Goal: Information Seeking & Learning: Learn about a topic

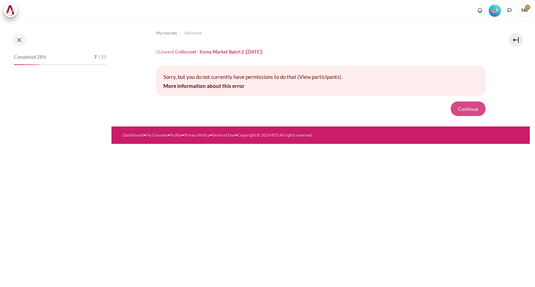
click at [469, 108] on button "Continue" at bounding box center [467, 109] width 35 height 15
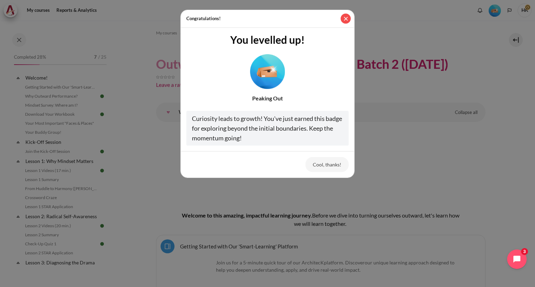
click at [347, 18] on button "Close" at bounding box center [345, 19] width 10 height 10
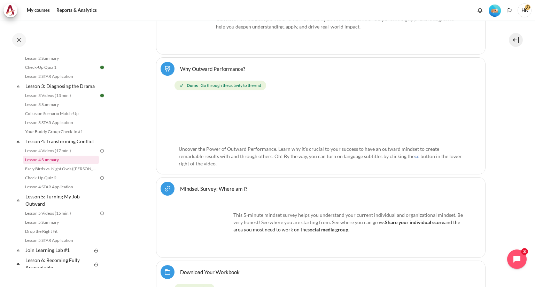
scroll to position [174, 0]
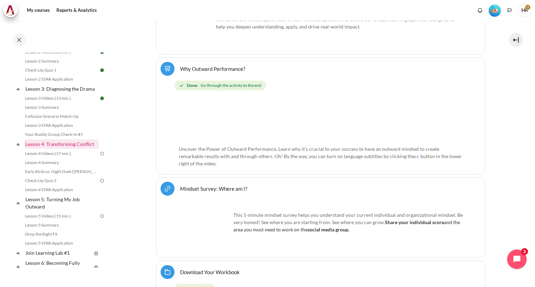
click at [63, 149] on link "Lesson 4: Transforming Conflict" at bounding box center [61, 144] width 74 height 9
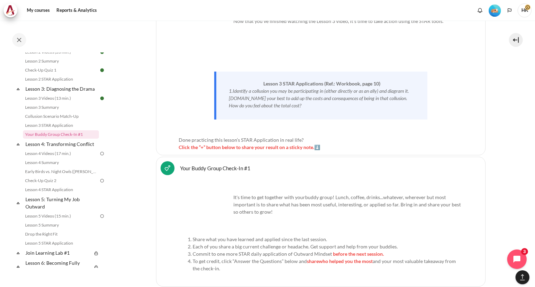
scroll to position [2761, 0]
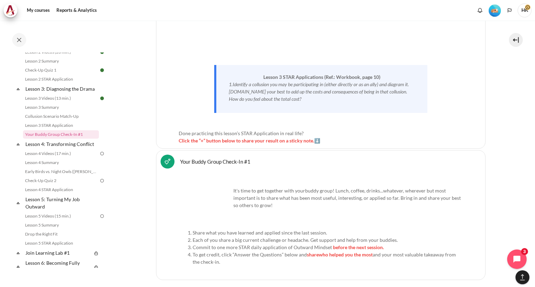
click at [295, 138] on span "Click the “+” button below to share your result on a sticky note.⬇️" at bounding box center [249, 141] width 141 height 6
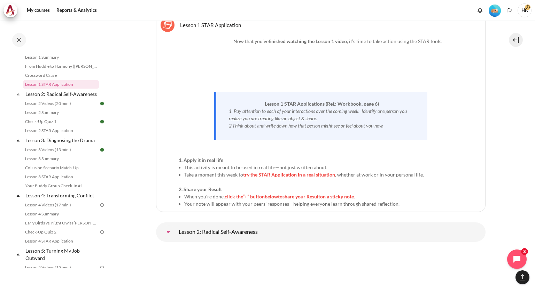
scroll to position [1369, 0]
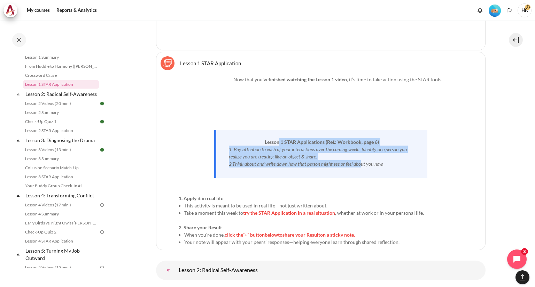
drag, startPoint x: 276, startPoint y: 137, endPoint x: 362, endPoint y: 161, distance: 88.9
click at [362, 161] on div "Lesson 1 STAR Applications (Ref.: Workbook, page 6) 1. Pay attention to each of…" at bounding box center [320, 154] width 213 height 48
click at [344, 161] on em "2.Think about and write down how that person might see or feel about you now." at bounding box center [306, 164] width 155 height 6
click at [244, 151] on em "1. Pay attention to each of your interactions over the coming week. Identify on…" at bounding box center [318, 153] width 178 height 13
click at [251, 158] on em "1. Pay attention to each of your interactions over the coming week. Identify on…" at bounding box center [318, 164] width 178 height 13
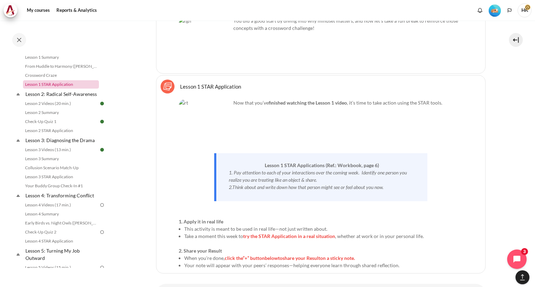
click at [61, 85] on link "Lesson 1 STAR Application" at bounding box center [61, 84] width 76 height 8
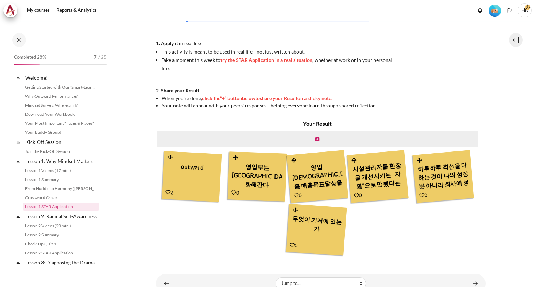
scroll to position [47, 0]
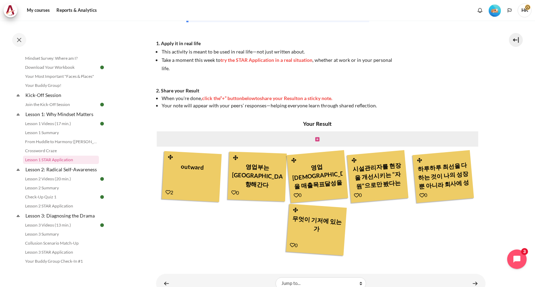
click at [316, 140] on icon "Content" at bounding box center [317, 139] width 4 height 5
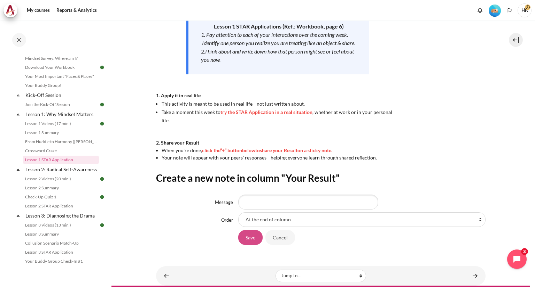
scroll to position [138, 0]
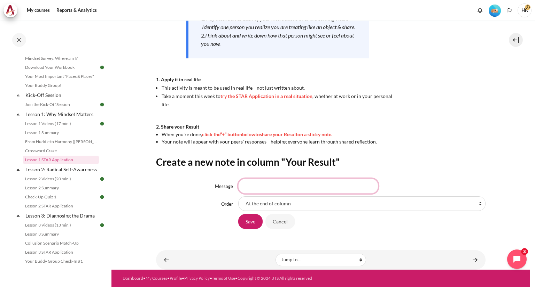
click at [265, 187] on input "Message" at bounding box center [308, 186] width 140 height 15
type input "a"
type input "아"
type input "마음가짐"
click at [251, 224] on input "Save" at bounding box center [250, 221] width 24 height 15
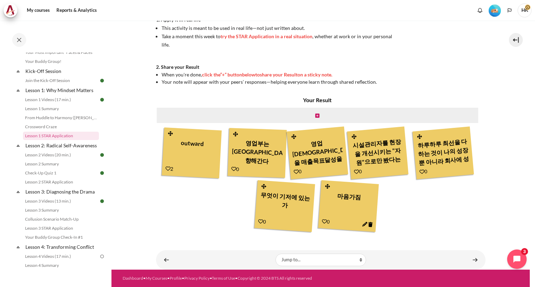
scroll to position [151, 0]
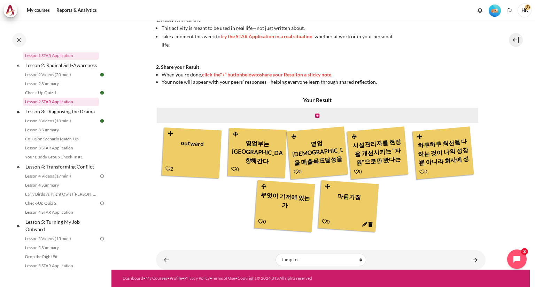
click at [63, 106] on link "Lesson 2 STAR Application" at bounding box center [61, 102] width 76 height 8
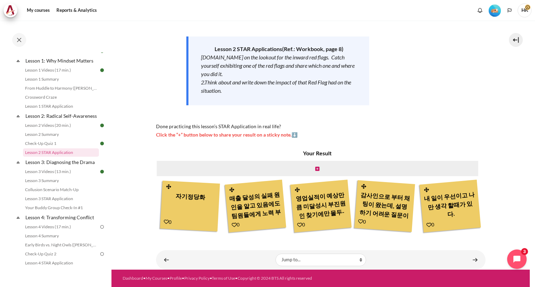
scroll to position [151, 0]
click at [315, 167] on icon "Content" at bounding box center [317, 169] width 4 height 5
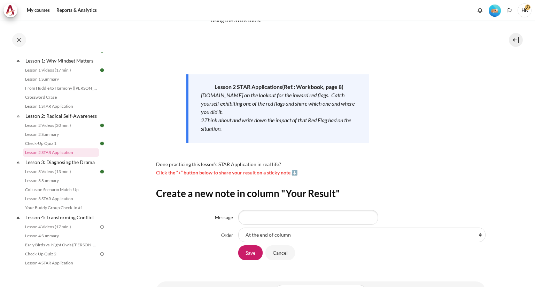
scroll to position [70, 0]
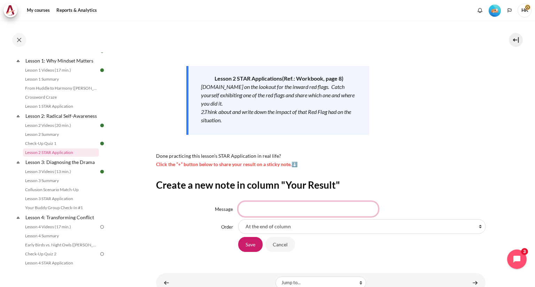
click at [257, 208] on input "Message" at bounding box center [308, 209] width 140 height 15
type input "자기정당화 피해자의식"
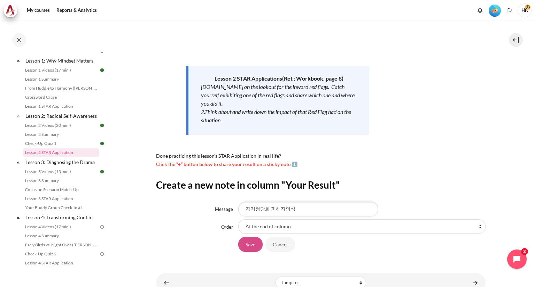
click at [253, 247] on input "Save" at bounding box center [250, 244] width 24 height 15
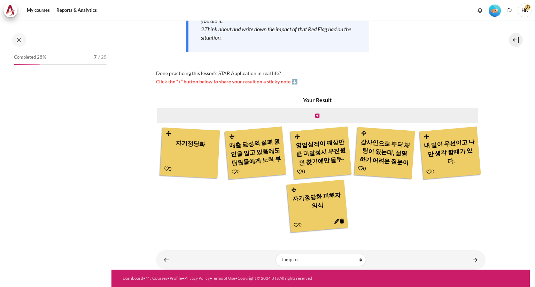
scroll to position [101, 0]
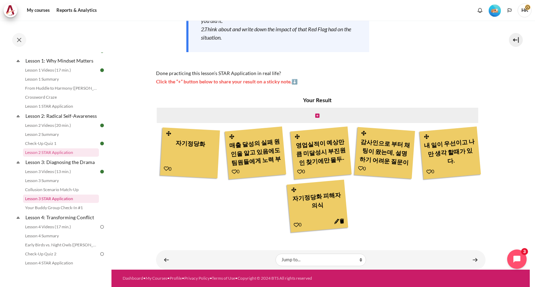
click at [68, 203] on link "Lesson 3 STAR Application" at bounding box center [61, 199] width 76 height 8
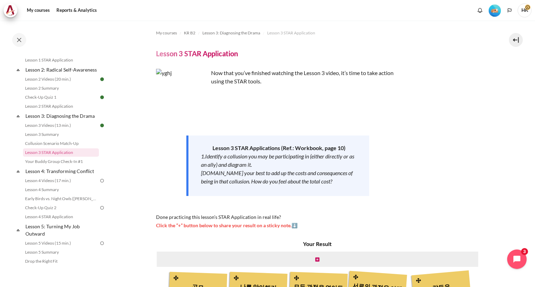
scroll to position [90, 0]
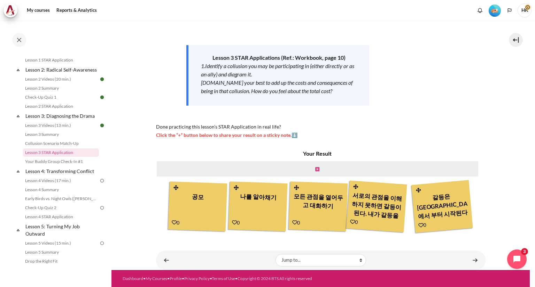
click at [316, 169] on icon "Content" at bounding box center [317, 169] width 4 height 5
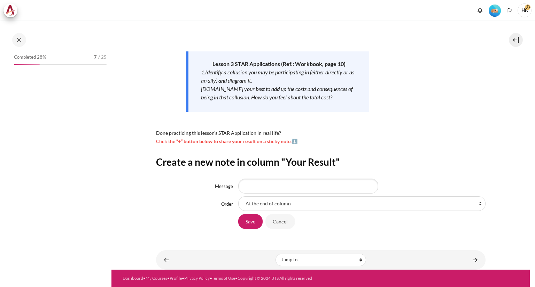
scroll to position [147, 0]
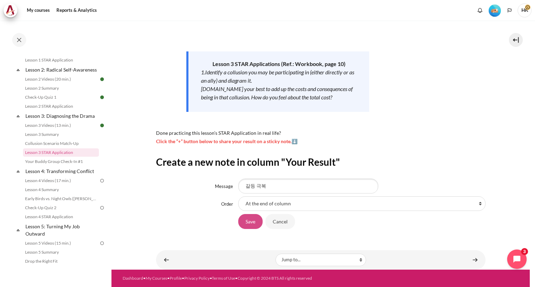
type input "갈등 극복"
click at [252, 224] on input "Save" at bounding box center [250, 221] width 24 height 15
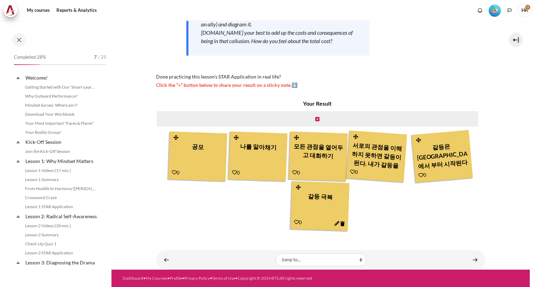
scroll to position [147, 0]
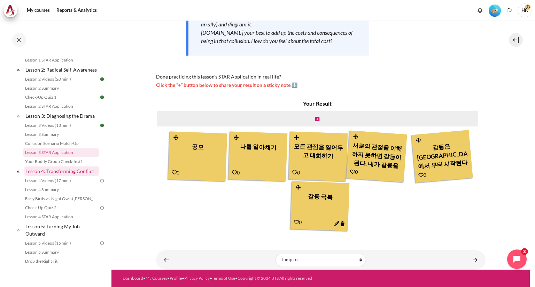
click at [72, 176] on link "Lesson 4: Transforming Conflict" at bounding box center [61, 171] width 74 height 9
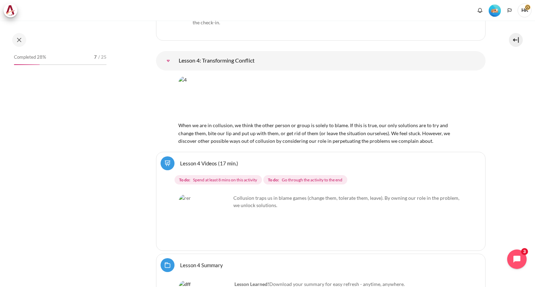
scroll to position [241, 0]
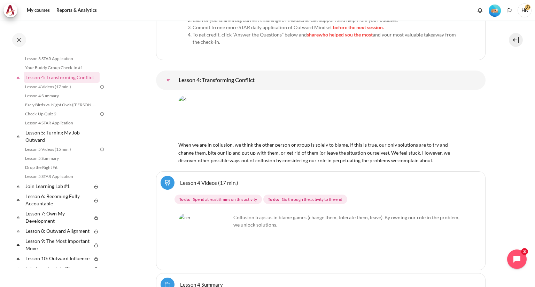
click at [200, 180] on link "Lesson 4 Videos (17 min.)" at bounding box center [209, 183] width 58 height 7
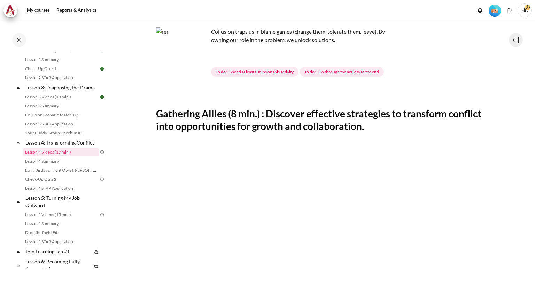
scroll to position [139, 0]
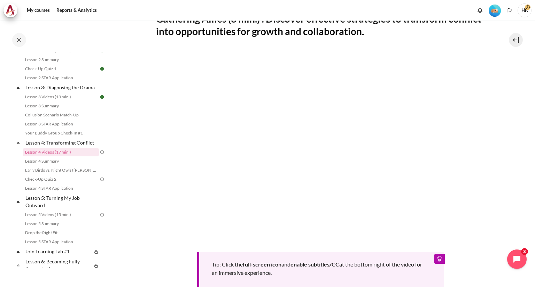
click at [381, 244] on div "Tip: Click the full-screen icon and enable subtitles/CC at the bottom right of …" at bounding box center [320, 168] width 329 height 237
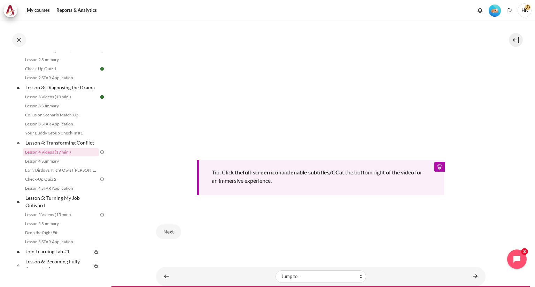
scroll to position [244, 0]
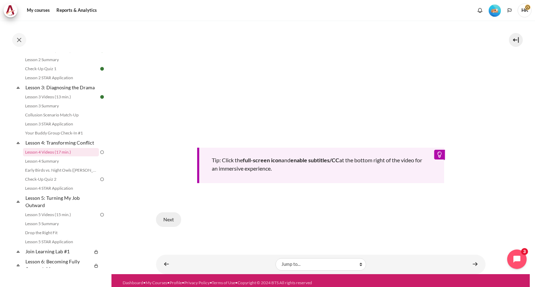
click at [170, 219] on button "Next" at bounding box center [168, 220] width 25 height 15
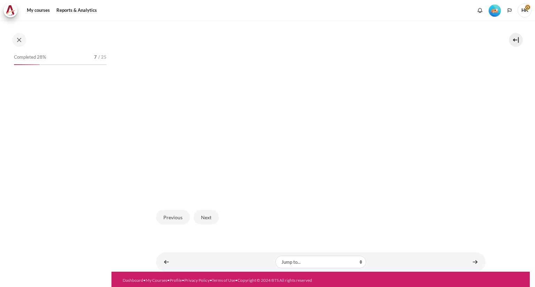
scroll to position [175, 0]
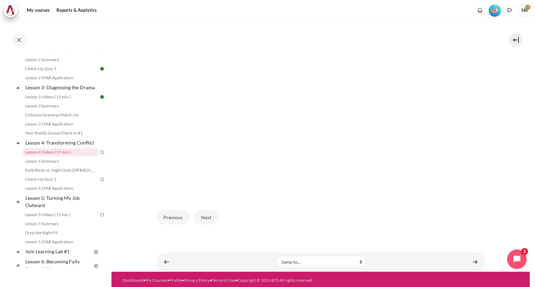
click at [278, 70] on img "Content" at bounding box center [320, 103] width 329 height 185
click at [215, 81] on img "Content" at bounding box center [320, 103] width 329 height 185
click at [206, 215] on button "Next" at bounding box center [206, 217] width 25 height 15
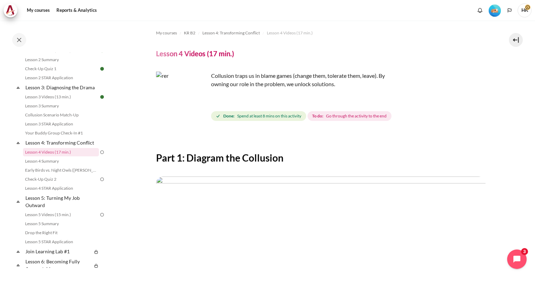
click at [337, 115] on span "Go through the activity to the end" at bounding box center [356, 116] width 61 height 6
click at [198, 110] on img "Content" at bounding box center [182, 98] width 52 height 52
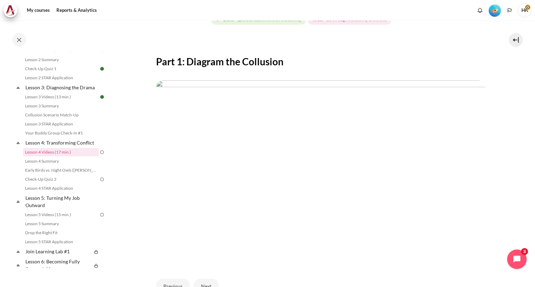
scroll to position [165, 0]
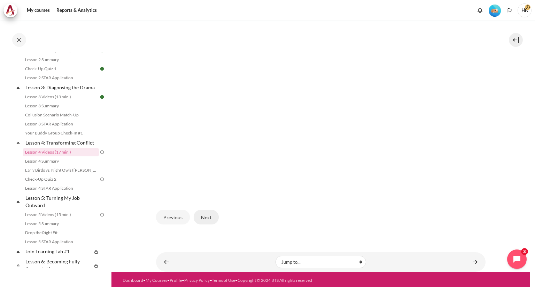
click at [205, 214] on button "Next" at bounding box center [206, 217] width 25 height 15
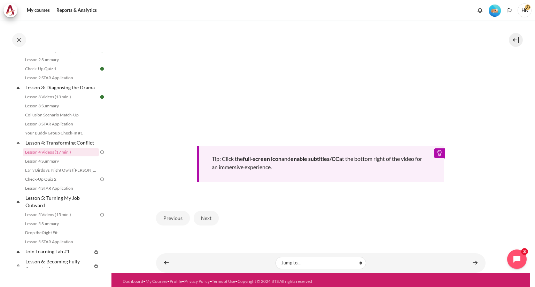
scroll to position [246, 0]
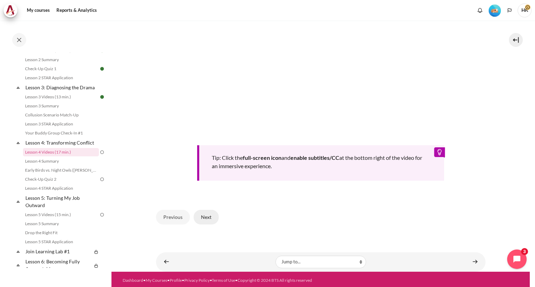
click at [203, 216] on button "Next" at bounding box center [206, 217] width 25 height 15
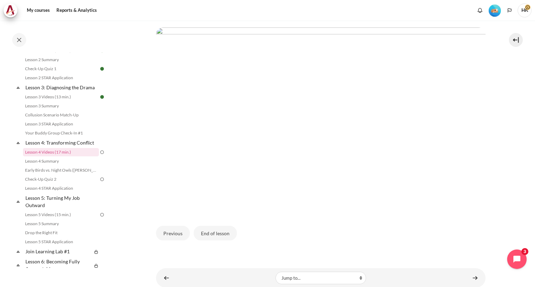
scroll to position [165, 0]
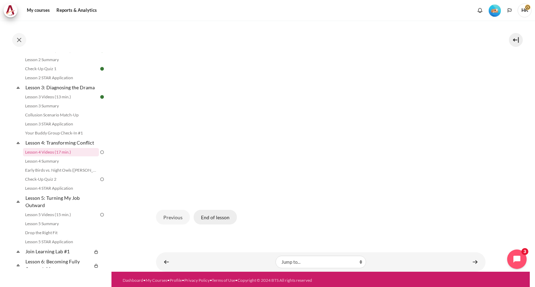
click at [219, 217] on button "End of lesson" at bounding box center [215, 217] width 43 height 15
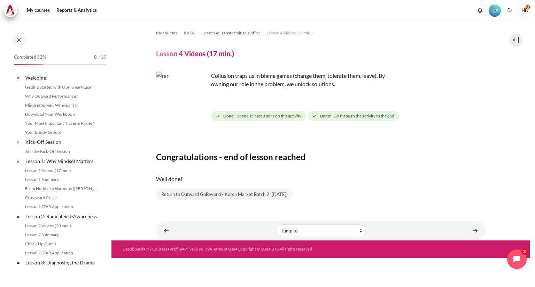
scroll to position [175, 0]
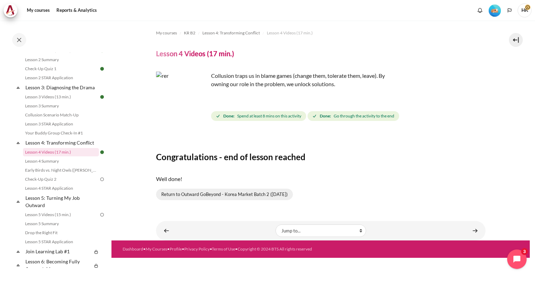
click at [267, 192] on link "Return to Outward GoBeyond - Korea Market Batch 2 ([DATE])" at bounding box center [224, 195] width 137 height 12
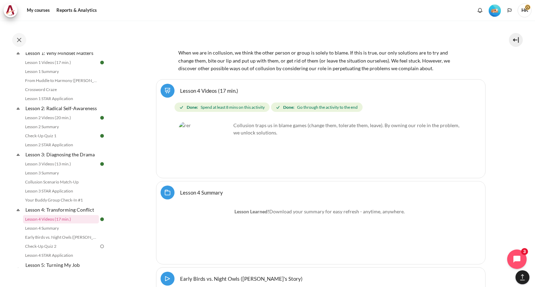
scroll to position [3082, 0]
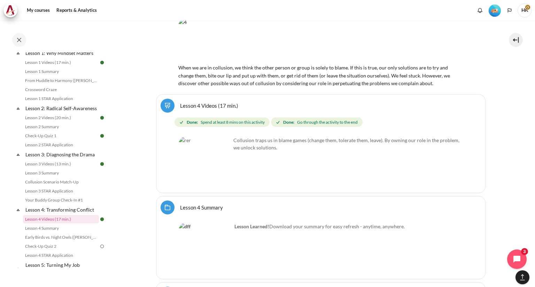
click at [212, 204] on link "Lesson 4 Summary Folder" at bounding box center [201, 207] width 43 height 7
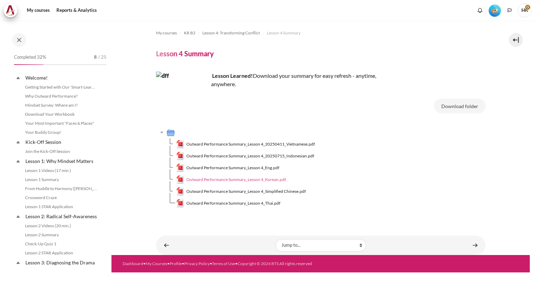
scroll to position [184, 0]
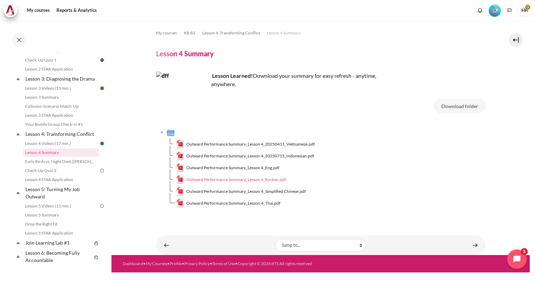
click at [271, 179] on span "Outward Performance Summary_Lesson 4_Korean.pdf" at bounding box center [236, 180] width 100 height 6
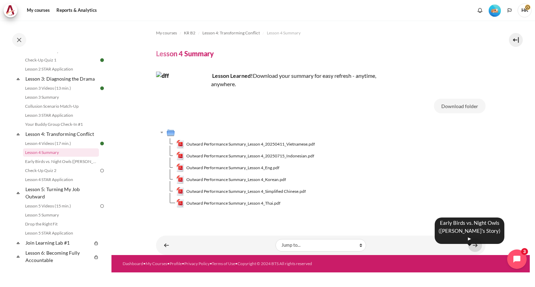
click at [476, 242] on link "Content" at bounding box center [475, 246] width 14 height 14
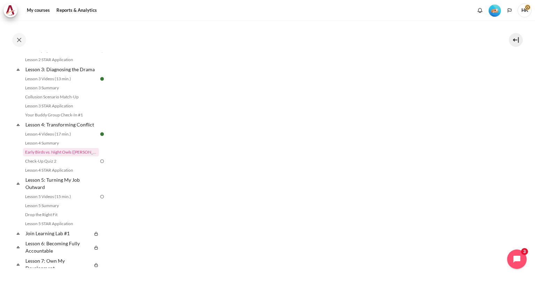
scroll to position [452, 0]
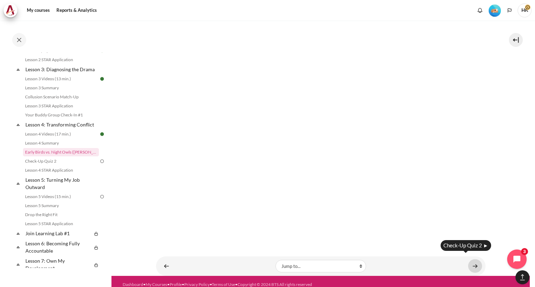
click at [469, 260] on link "Content" at bounding box center [475, 267] width 14 height 14
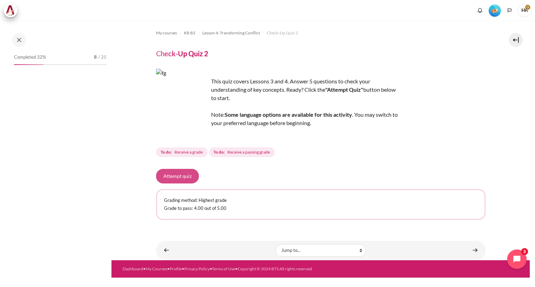
click at [183, 176] on button "Attempt quiz" at bounding box center [177, 176] width 43 height 15
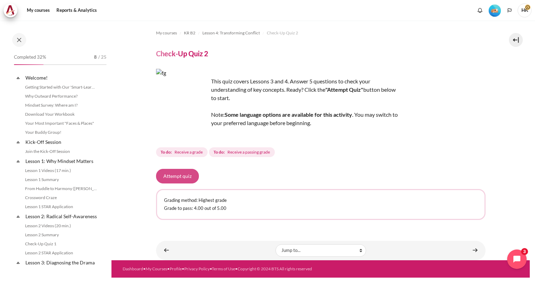
scroll to position [202, 0]
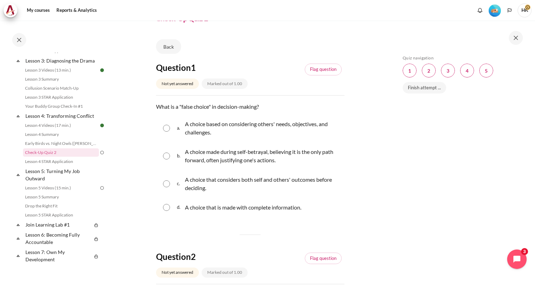
scroll to position [35, 0]
click at [167, 156] on input "Content" at bounding box center [166, 156] width 7 height 7
radio input "true"
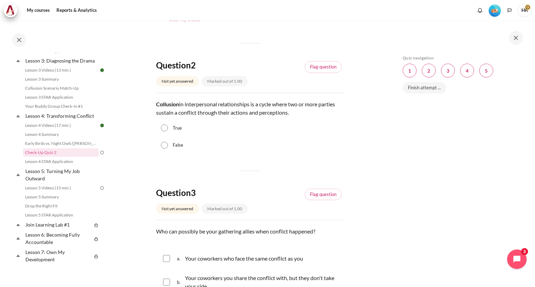
scroll to position [278, 0]
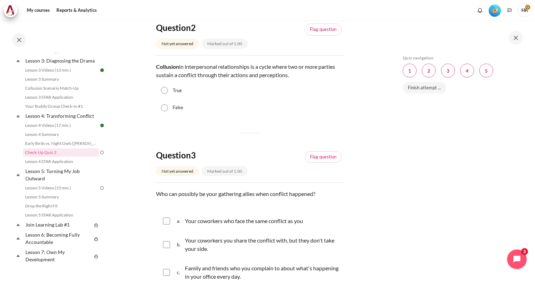
click at [167, 90] on input "True" at bounding box center [164, 90] width 7 height 7
radio input "true"
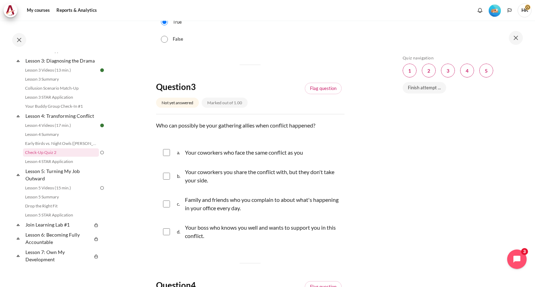
scroll to position [348, 0]
drag, startPoint x: 168, startPoint y: 151, endPoint x: 168, endPoint y: 172, distance: 20.9
click at [168, 151] on input "Content" at bounding box center [166, 151] width 7 height 7
checkbox input "true"
click at [166, 205] on input "Content" at bounding box center [166, 203] width 7 height 7
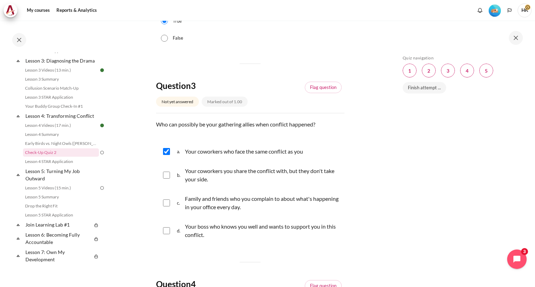
checkbox input "true"
click at [169, 231] on input "Content" at bounding box center [166, 231] width 7 height 7
checkbox input "true"
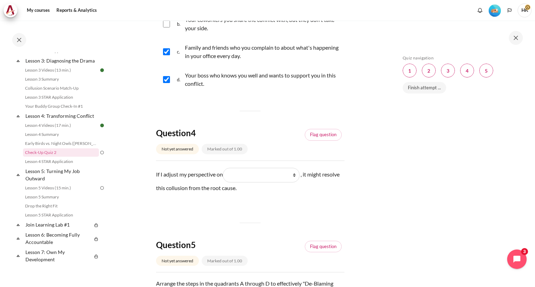
scroll to position [557, 0]
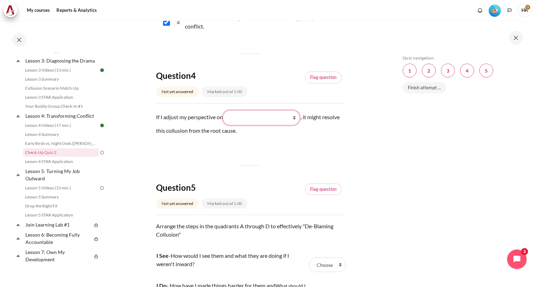
click at [296, 117] on select "What I see and feel about what they do What they do What they see and feel What…" at bounding box center [261, 118] width 77 height 15
select select "4"
click at [225, 111] on select "What I see and feel about what they do What they do What they see and feel What…" at bounding box center [261, 118] width 77 height 15
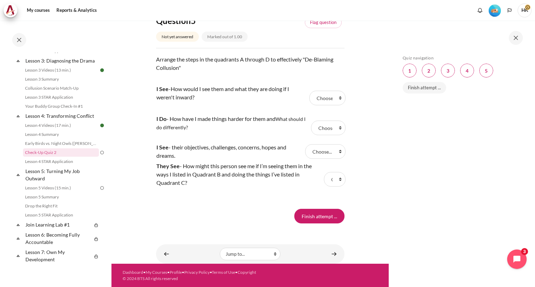
scroll to position [689, 0]
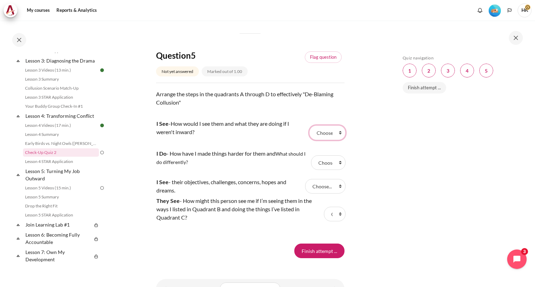
click at [340, 133] on select "Choose... C A B D" at bounding box center [327, 133] width 36 height 15
click at [336, 165] on select "Choose... C A B D" at bounding box center [328, 163] width 34 height 15
click at [340, 188] on select "Choose... C A B D" at bounding box center [325, 186] width 40 height 15
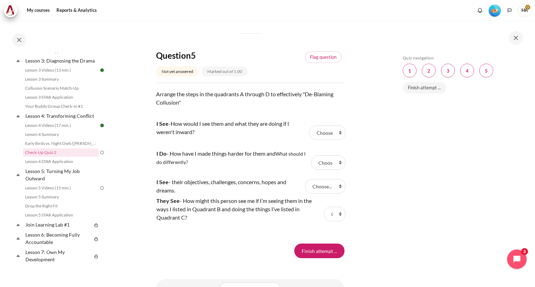
click at [388, 184] on div "My courses KR B2 Lesson 4: Transforming Conflict Check-Up Quiz 2 Check-Up Quiz …" at bounding box center [267, 154] width 535 height 267
click at [338, 214] on select "Choose... C A B D" at bounding box center [335, 214] width 22 height 15
click at [337, 134] on select "Choose... C A B D" at bounding box center [327, 133] width 36 height 15
select select "2"
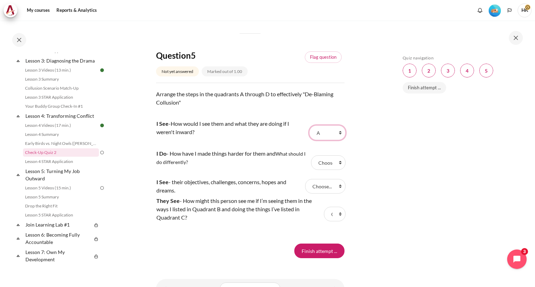
click at [309, 126] on select "Choose... C A B D" at bounding box center [327, 133] width 36 height 15
click at [334, 160] on select "Choose... C A B D" at bounding box center [328, 163] width 34 height 15
select select "3"
click at [311, 156] on select "Choose... C A B D" at bounding box center [328, 163] width 34 height 15
click at [336, 190] on select "Choose... C A B D" at bounding box center [325, 186] width 40 height 15
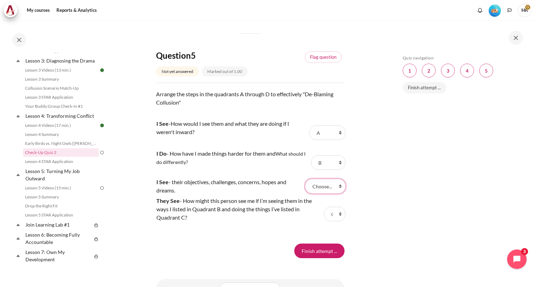
select select "1"
click at [305, 179] on select "Choose... C A B D" at bounding box center [325, 186] width 40 height 15
click at [335, 214] on select "Choose... C A B D" at bounding box center [335, 214] width 22 height 15
select select "4"
click at [324, 207] on select "Choose... C A B D" at bounding box center [335, 214] width 22 height 15
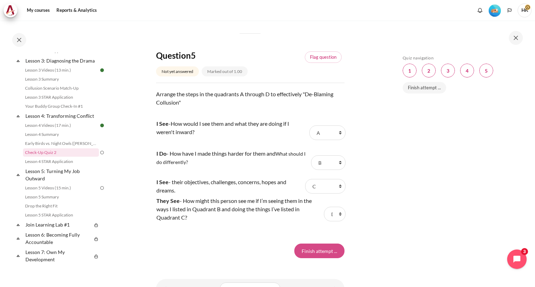
click at [327, 252] on input "Finish attempt ..." at bounding box center [319, 251] width 50 height 15
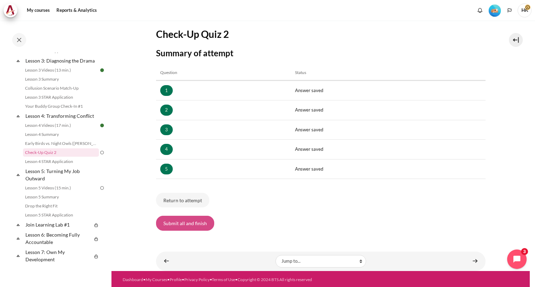
scroll to position [70, 0]
click at [201, 224] on button "Submit all and finish" at bounding box center [185, 223] width 58 height 15
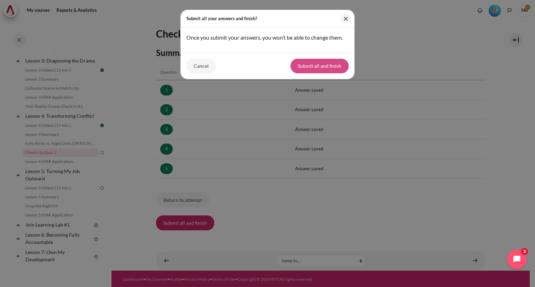
click at [326, 65] on button "Submit all and finish" at bounding box center [319, 66] width 58 height 15
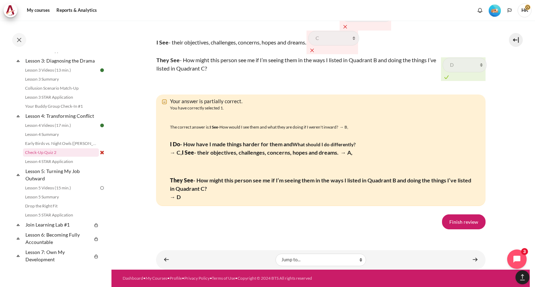
scroll to position [1206, 0]
click at [469, 224] on link "Finish review" at bounding box center [464, 222] width 44 height 15
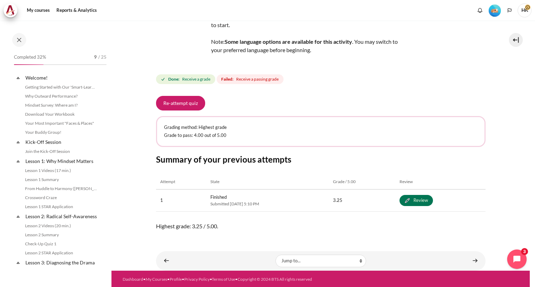
scroll to position [202, 0]
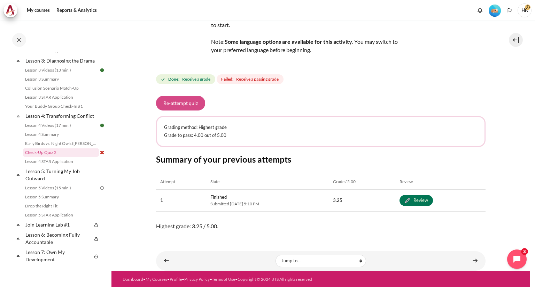
click at [196, 103] on button "Re-attempt quiz" at bounding box center [180, 103] width 49 height 15
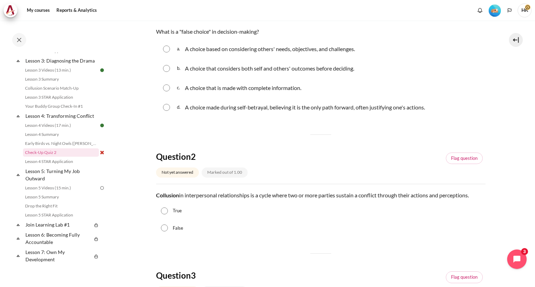
scroll to position [104, 0]
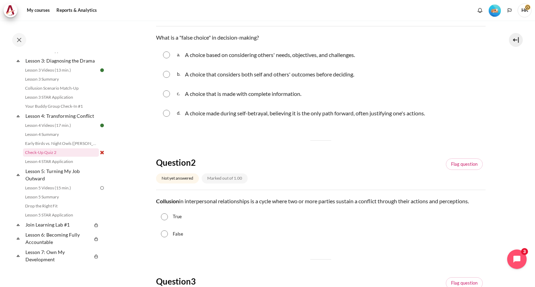
click at [167, 74] on input "Content" at bounding box center [166, 74] width 7 height 7
radio input "true"
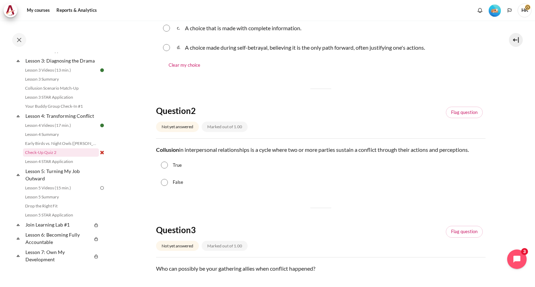
scroll to position [244, 0]
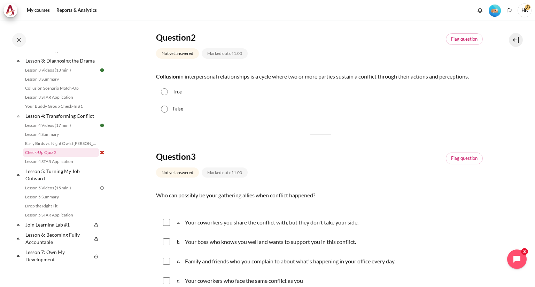
drag, startPoint x: 166, startPoint y: 92, endPoint x: 168, endPoint y: 97, distance: 5.1
click at [166, 92] on input "True" at bounding box center [164, 91] width 7 height 7
radio input "true"
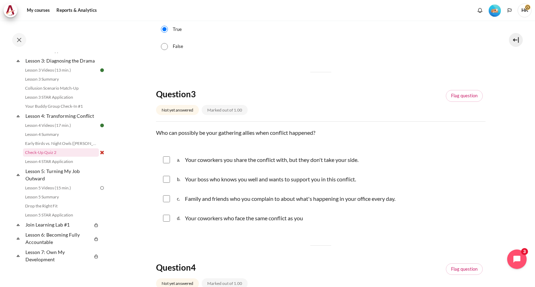
scroll to position [383, 0]
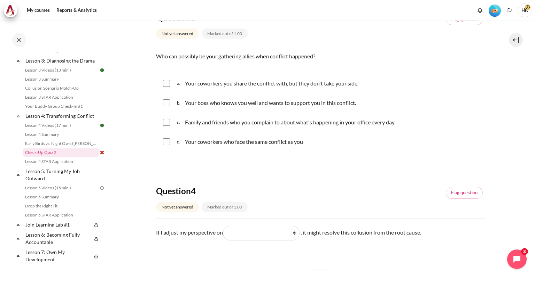
click at [167, 80] on input "Content" at bounding box center [166, 83] width 7 height 7
checkbox input "true"
click at [168, 123] on input "Content" at bounding box center [166, 122] width 7 height 7
checkbox input "true"
drag, startPoint x: 168, startPoint y: 142, endPoint x: 168, endPoint y: 148, distance: 5.9
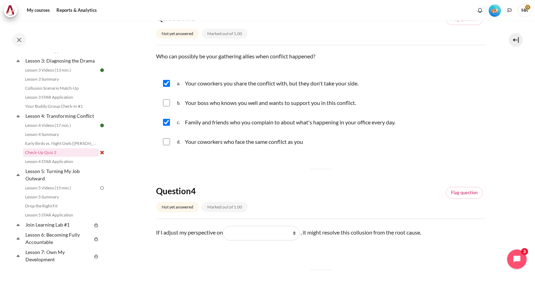
click at [168, 142] on input "Content" at bounding box center [166, 142] width 7 height 7
checkbox input "true"
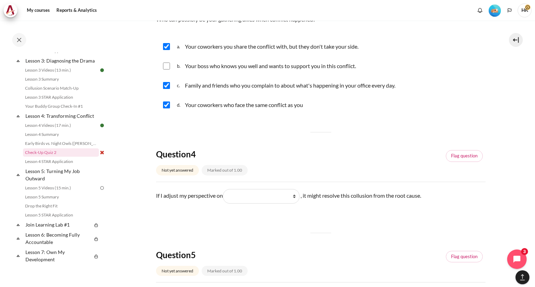
scroll to position [487, 0]
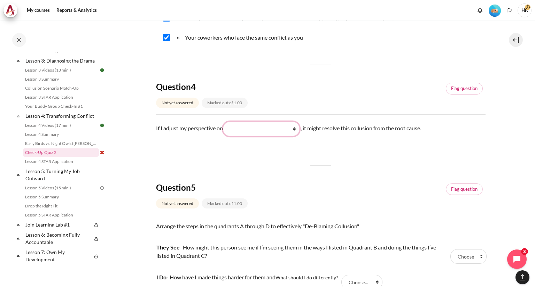
click at [294, 129] on select "What they do What they see and feel What I do What I see and feel about what th…" at bounding box center [261, 129] width 77 height 15
click at [354, 192] on div "Question 5 Not yet answered Marked out of 1.00 Flag question" at bounding box center [320, 198] width 329 height 33
click at [294, 127] on select "What they do What they see and feel What I do What I see and feel about what th…" at bounding box center [261, 129] width 77 height 15
select select "4"
click at [225, 122] on select "What they do What they see and feel What I do What I see and feel about what th…" at bounding box center [261, 129] width 77 height 15
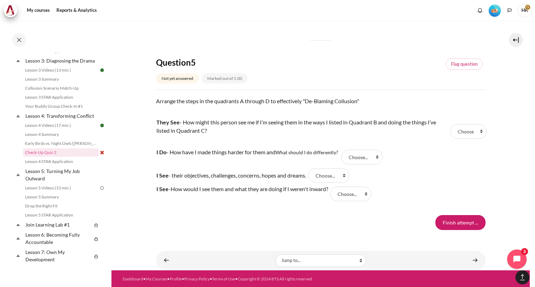
scroll to position [613, 0]
click at [365, 195] on select "Choose... A C B D" at bounding box center [350, 194] width 41 height 15
select select "4"
click at [334, 187] on select "Choose... A C B D" at bounding box center [350, 194] width 41 height 15
click at [464, 134] on select "Choose... A C B D" at bounding box center [468, 131] width 36 height 15
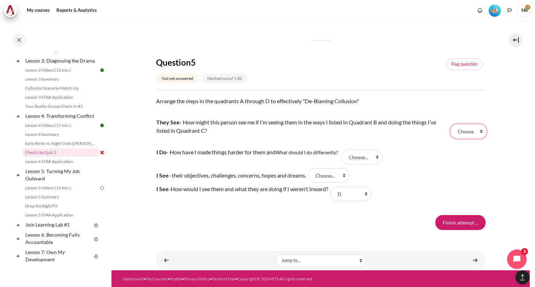
select select "2"
click at [450, 124] on select "Choose... A C B D" at bounding box center [468, 131] width 36 height 15
click at [376, 160] on select "Choose... A C B D" at bounding box center [361, 157] width 41 height 15
select select "3"
click at [343, 150] on select "Choose... A C B D" at bounding box center [361, 157] width 41 height 15
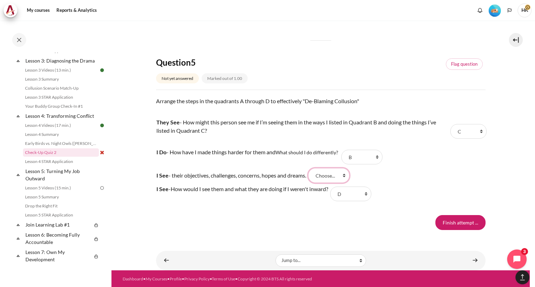
click at [347, 177] on select "Choose... A C B D" at bounding box center [328, 175] width 41 height 15
select select "1"
click at [312, 168] on select "Choose... A C B D" at bounding box center [328, 175] width 41 height 15
click at [457, 222] on input "Finish attempt ..." at bounding box center [460, 222] width 50 height 15
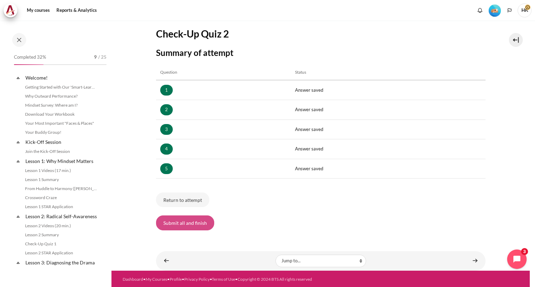
scroll to position [202, 0]
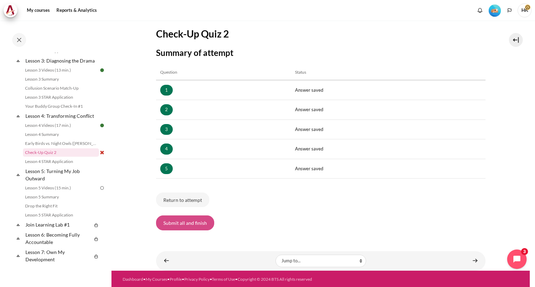
click at [195, 223] on button "Submit all and finish" at bounding box center [185, 223] width 58 height 15
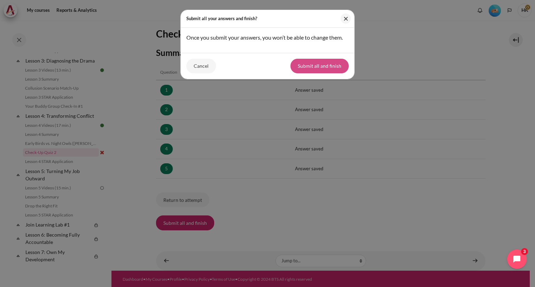
click at [324, 68] on button "Submit all and finish" at bounding box center [319, 66] width 58 height 15
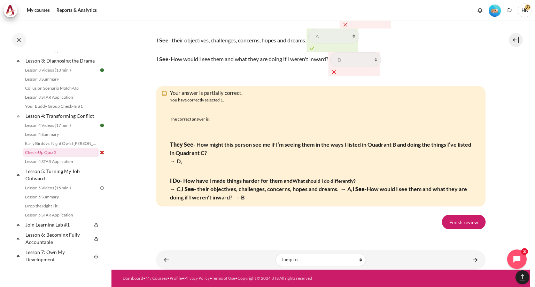
scroll to position [1229, 0]
click at [456, 222] on link "Finish review" at bounding box center [464, 222] width 44 height 15
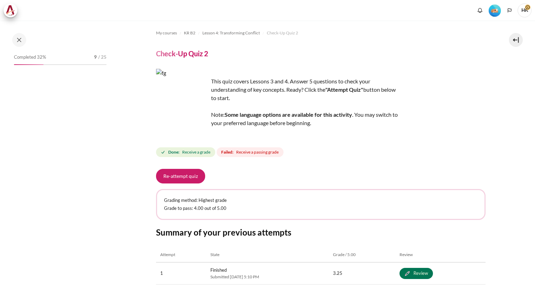
scroll to position [70, 0]
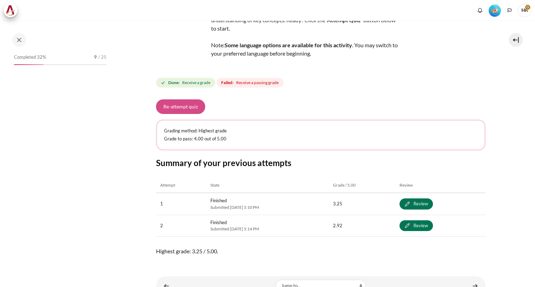
click at [189, 108] on button "Re-attempt quiz" at bounding box center [180, 107] width 49 height 15
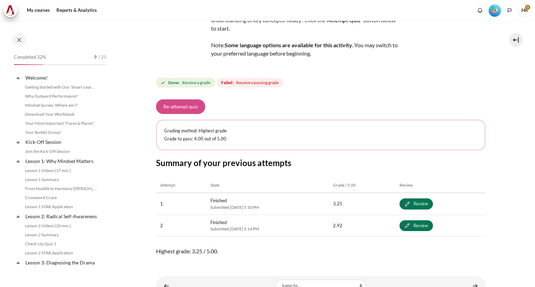
scroll to position [202, 0]
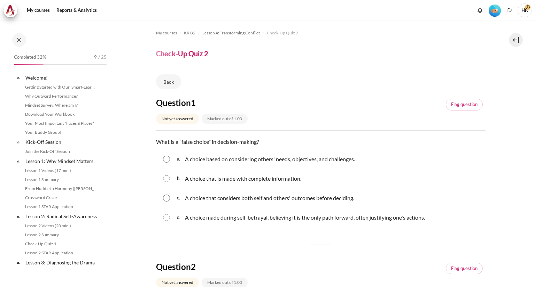
scroll to position [202, 0]
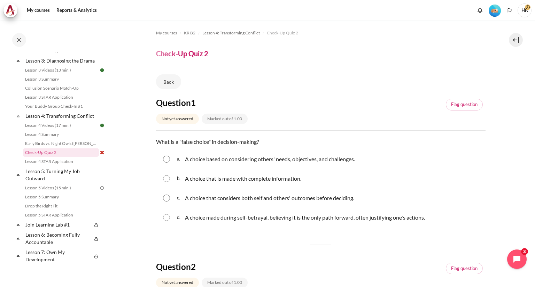
click at [166, 218] on input "Content" at bounding box center [166, 217] width 7 height 7
radio input "true"
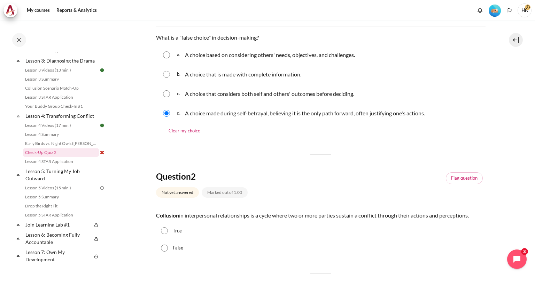
scroll to position [139, 0]
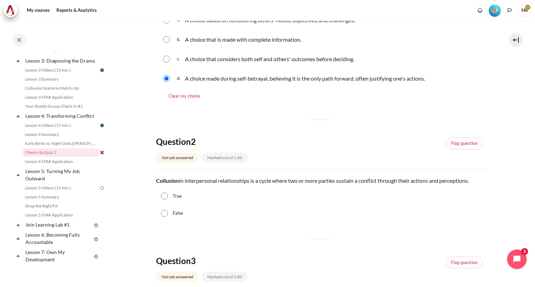
click at [166, 198] on input "True" at bounding box center [164, 196] width 7 height 7
radio input "true"
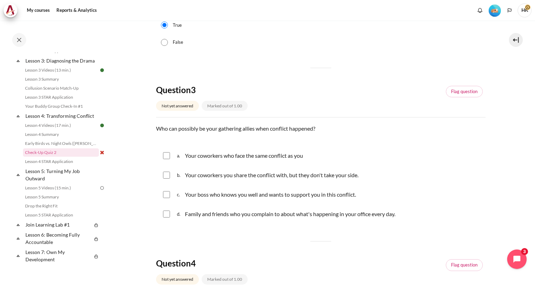
scroll to position [313, 0]
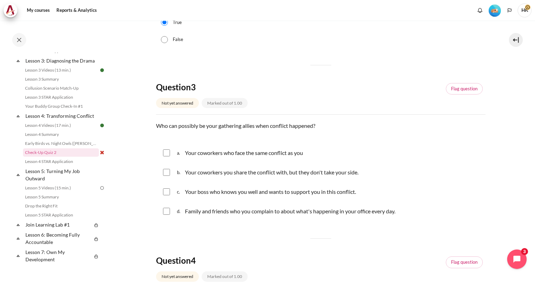
click at [167, 155] on input "Content" at bounding box center [166, 153] width 7 height 7
checkbox input "true"
click at [167, 212] on input "Content" at bounding box center [166, 211] width 7 height 7
checkbox input "true"
click at [167, 194] on input "Content" at bounding box center [166, 192] width 7 height 7
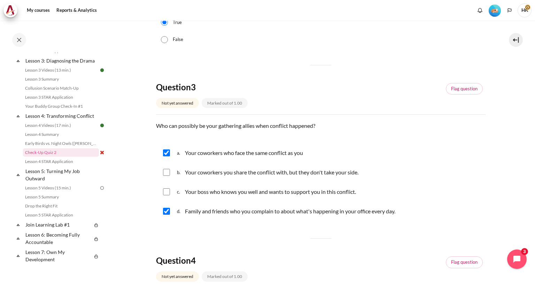
checkbox input "true"
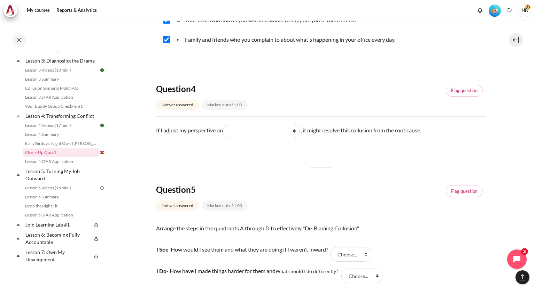
scroll to position [487, 0]
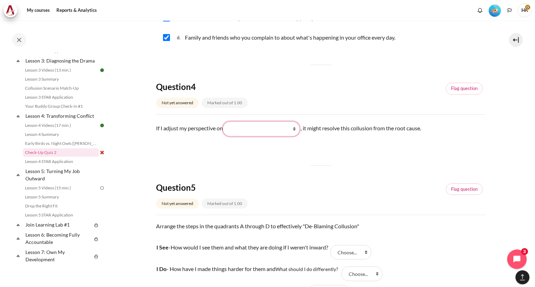
click at [297, 129] on select "What I see and feel about what they do What I do What they do What they see and…" at bounding box center [261, 129] width 77 height 15
select select "1"
click at [225, 122] on select "What I see and feel about what they do What I do What they do What they see and…" at bounding box center [261, 129] width 77 height 15
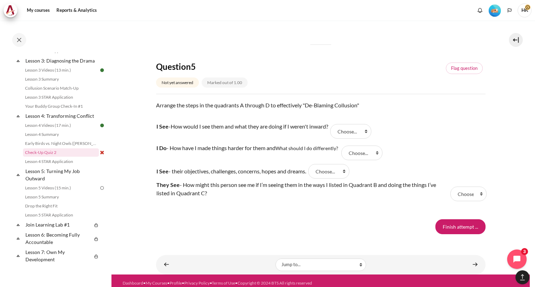
scroll to position [613, 0]
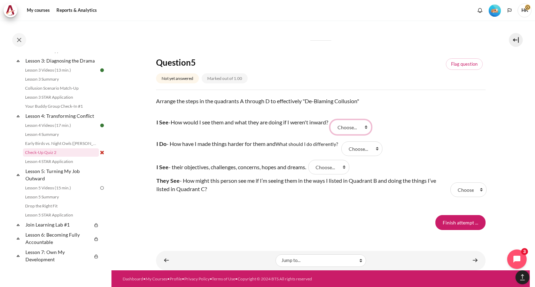
click at [366, 126] on select "Choose... D A B C" at bounding box center [350, 127] width 41 height 15
select select "2"
click at [334, 120] on select "Choose... D A B C" at bounding box center [350, 127] width 41 height 15
click at [374, 146] on select "Choose... D A B C" at bounding box center [361, 149] width 41 height 15
select select "1"
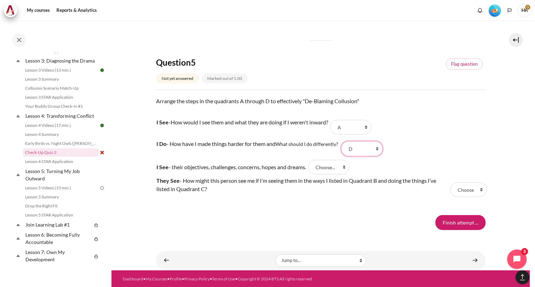
click at [343, 142] on select "Choose... D A B C" at bounding box center [361, 149] width 41 height 15
click at [344, 168] on select "Choose... D A B C" at bounding box center [328, 167] width 41 height 15
select select "4"
click at [312, 160] on select "Choose... D A B C" at bounding box center [328, 167] width 41 height 15
click at [465, 187] on select "Choose... D A B C" at bounding box center [468, 190] width 36 height 15
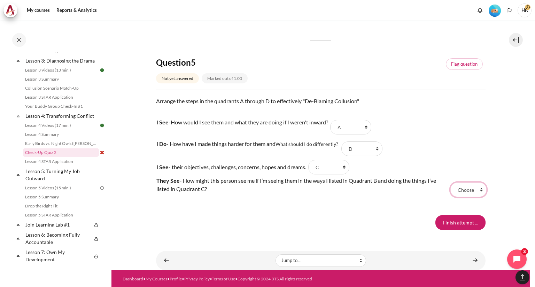
select select "3"
click at [450, 183] on select "Choose... D A B C" at bounding box center [468, 190] width 36 height 15
click at [459, 223] on input "Finish attempt ..." at bounding box center [460, 222] width 50 height 15
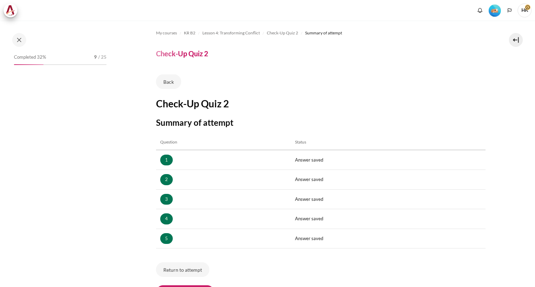
scroll to position [70, 0]
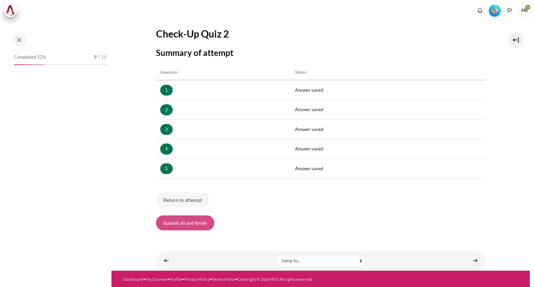
click at [195, 226] on button "Submit all and finish" at bounding box center [185, 223] width 58 height 15
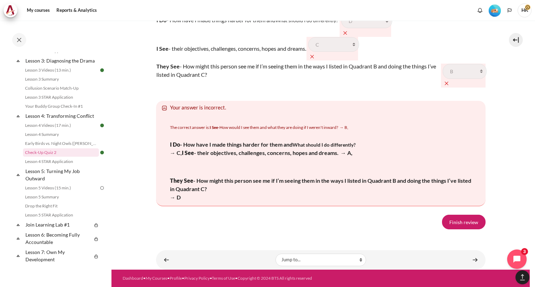
scroll to position [1208, 0]
click at [460, 225] on link "Finish review" at bounding box center [464, 222] width 44 height 15
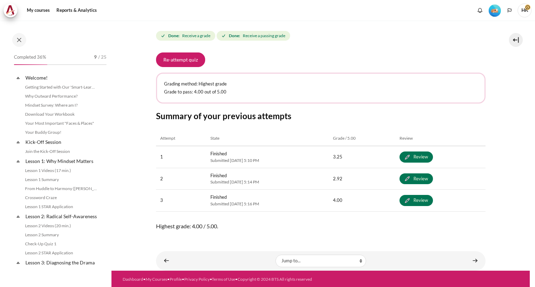
scroll to position [202, 0]
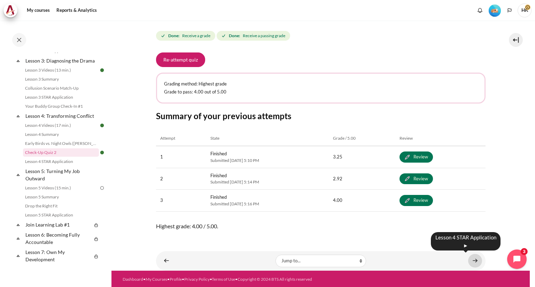
click at [472, 260] on link "Content" at bounding box center [475, 261] width 14 height 14
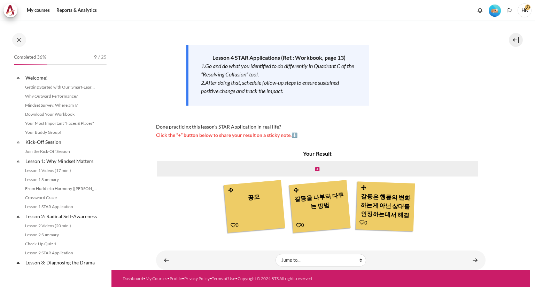
scroll to position [212, 0]
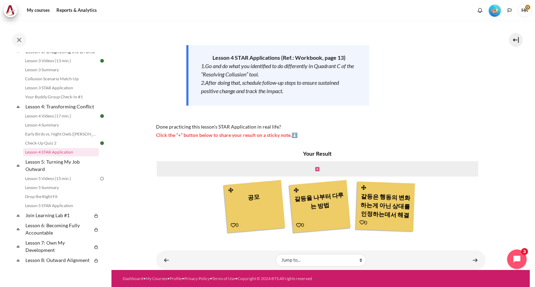
click at [317, 169] on icon "Content" at bounding box center [317, 169] width 4 height 5
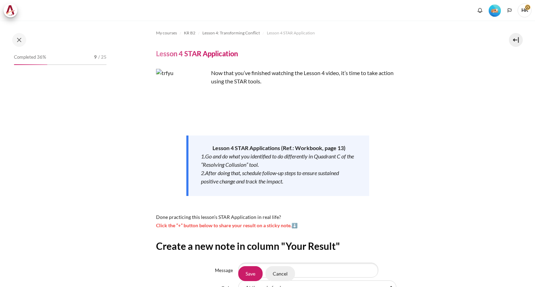
scroll to position [84, 0]
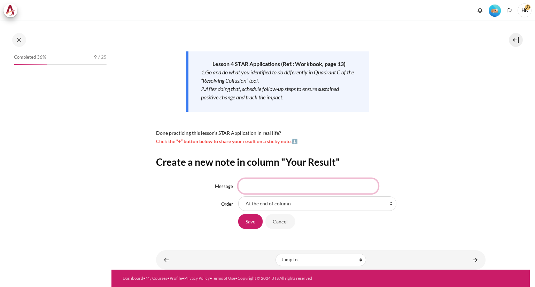
click at [303, 188] on input "Message" at bounding box center [308, 186] width 140 height 15
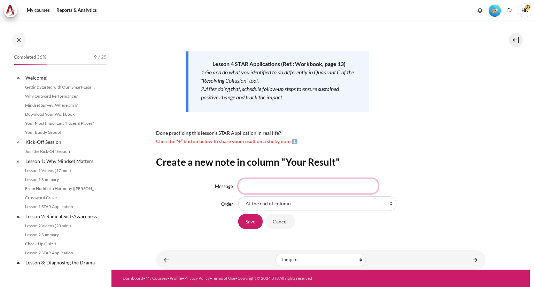
scroll to position [212, 0]
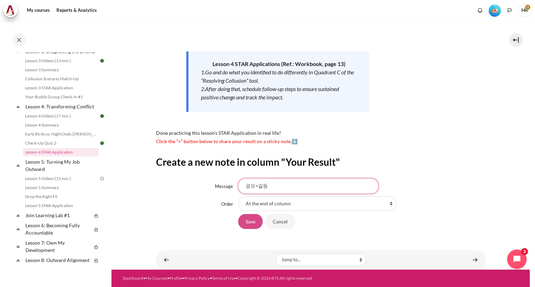
type input "공모=갈등"
click at [251, 224] on input "Save" at bounding box center [250, 221] width 24 height 15
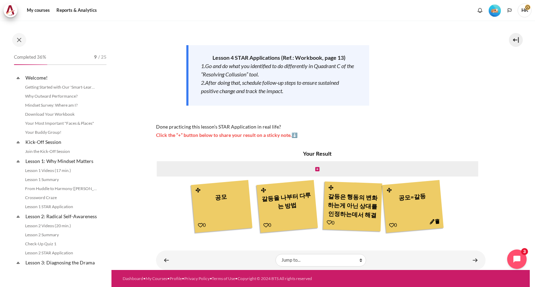
scroll to position [212, 0]
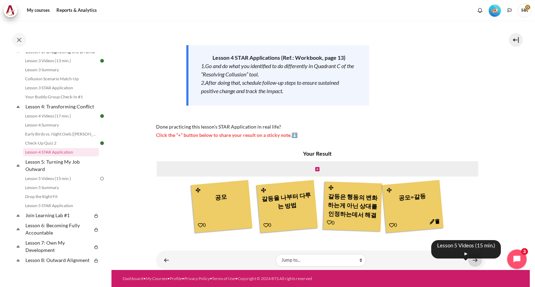
click at [471, 260] on link "Content" at bounding box center [475, 261] width 14 height 14
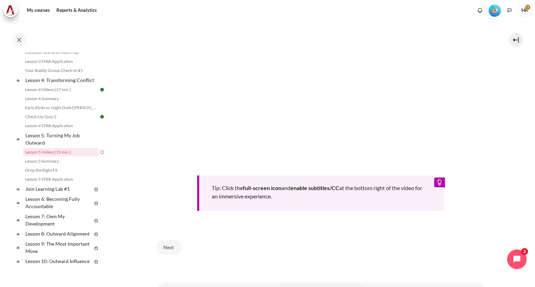
scroll to position [259, 0]
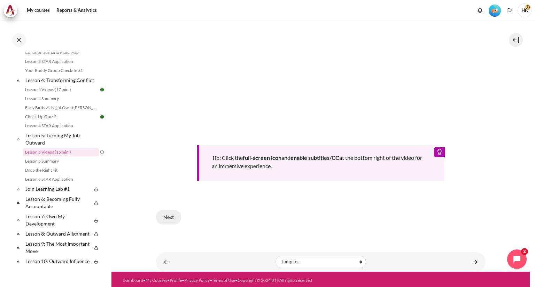
click at [173, 215] on button "Next" at bounding box center [168, 217] width 25 height 15
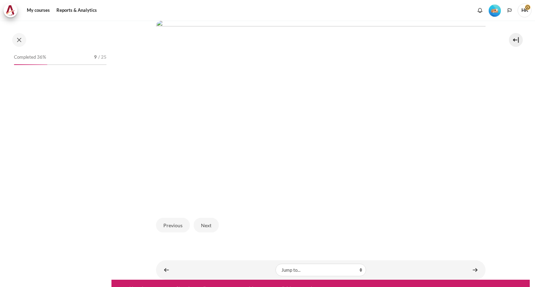
scroll to position [165, 0]
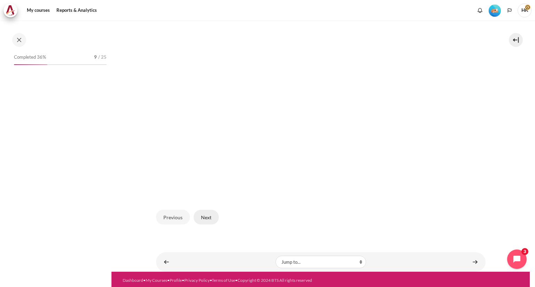
click at [211, 218] on button "Next" at bounding box center [206, 217] width 25 height 15
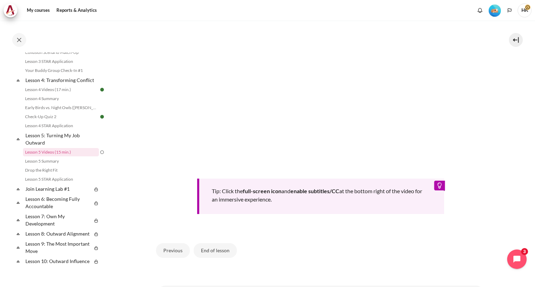
scroll to position [246, 0]
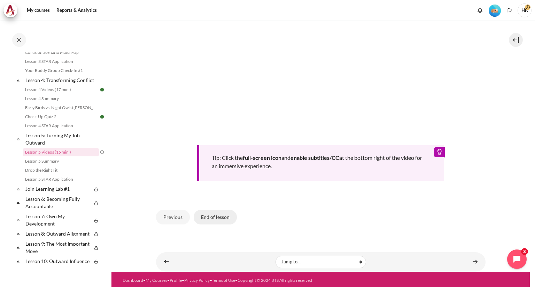
click at [221, 218] on button "End of lesson" at bounding box center [215, 217] width 43 height 15
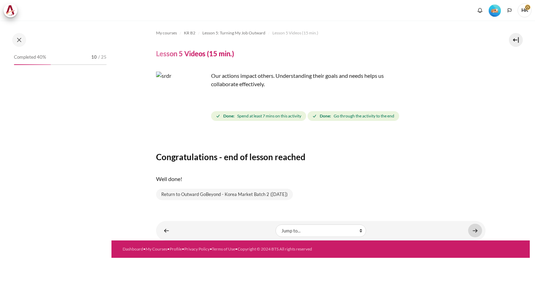
click at [478, 230] on link "Content" at bounding box center [475, 231] width 14 height 14
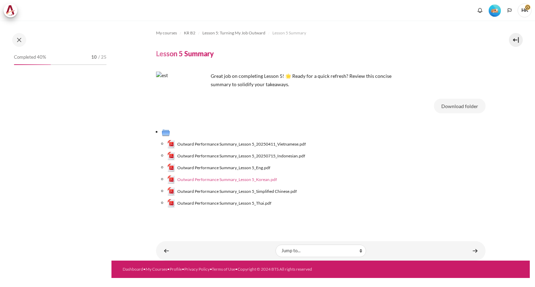
click at [265, 182] on span "Outward Performance Summary_Lesson 5_Korean.pdf" at bounding box center [227, 180] width 100 height 6
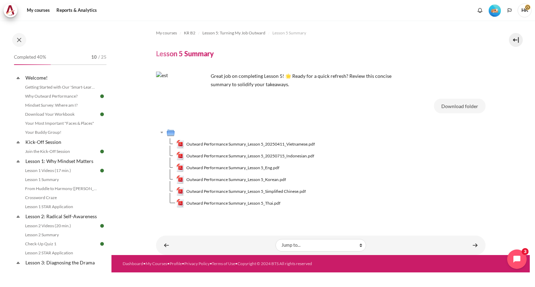
scroll to position [247, 0]
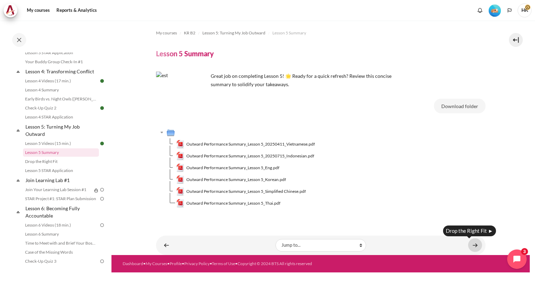
click at [476, 246] on link "Content" at bounding box center [475, 246] width 14 height 14
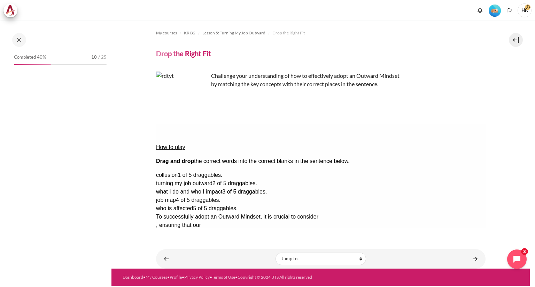
scroll to position [256, 0]
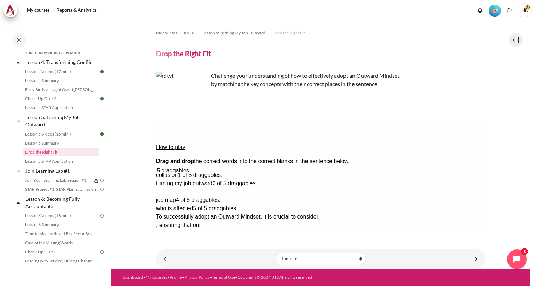
drag, startPoint x: 435, startPoint y: 178, endPoint x: 364, endPoint y: 155, distance: 75.1
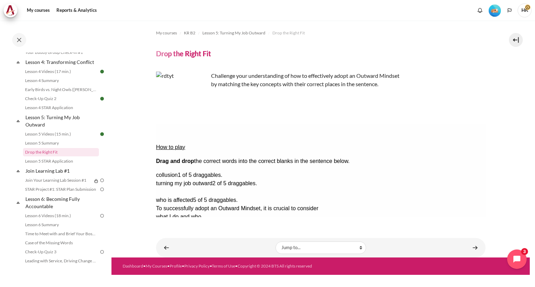
drag, startPoint x: 453, startPoint y: 176, endPoint x: 236, endPoint y: 162, distance: 217.3
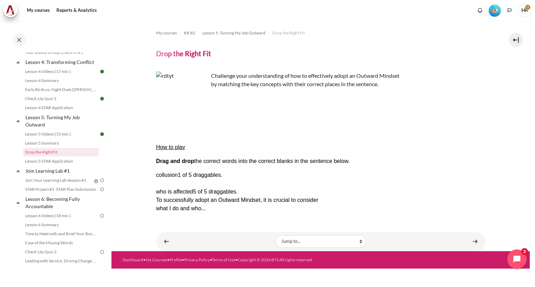
drag, startPoint x: 457, startPoint y: 167, endPoint x: 214, endPoint y: 173, distance: 243.0
drag, startPoint x: 461, startPoint y: 167, endPoint x: 343, endPoint y: 176, distance: 118.3
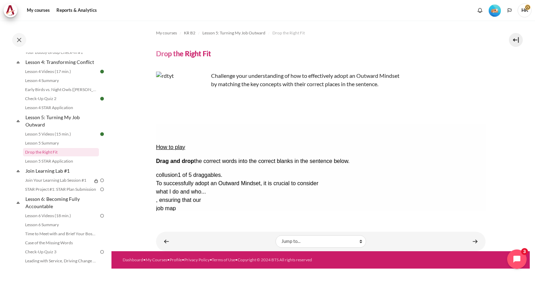
click at [174, 255] on button "Check Check the answers. The responses will be marked as correct, incorrect, or…" at bounding box center [165, 258] width 19 height 7
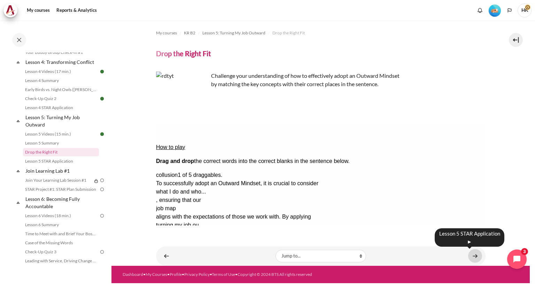
click at [476, 255] on link "Content" at bounding box center [475, 257] width 14 height 14
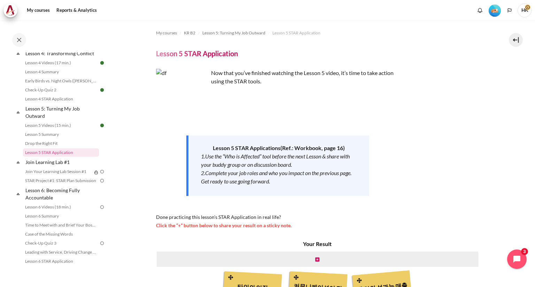
scroll to position [90, 0]
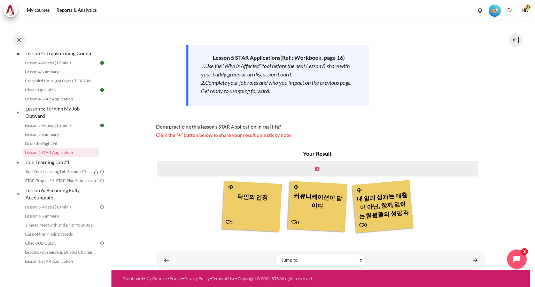
click at [317, 170] on icon "Content" at bounding box center [317, 169] width 4 height 5
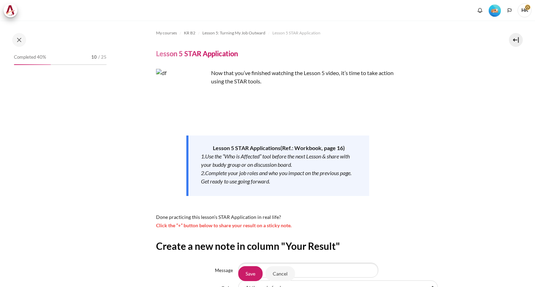
scroll to position [84, 0]
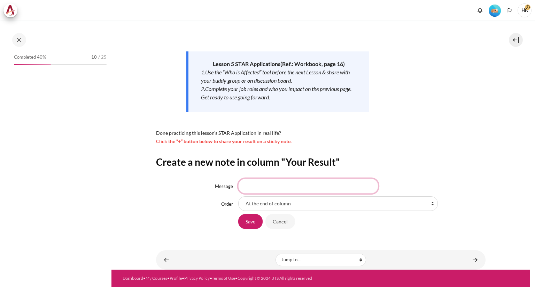
click at [311, 193] on input "Message" at bounding box center [308, 186] width 140 height 15
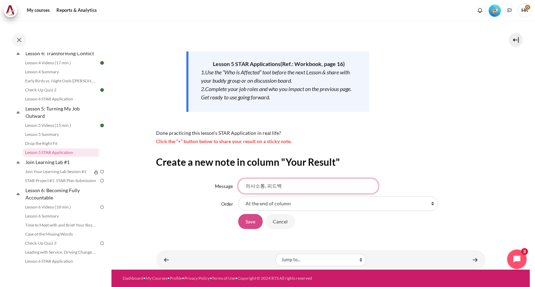
type input "의사소통, 피드백"
click at [251, 220] on input "Save" at bounding box center [250, 221] width 24 height 15
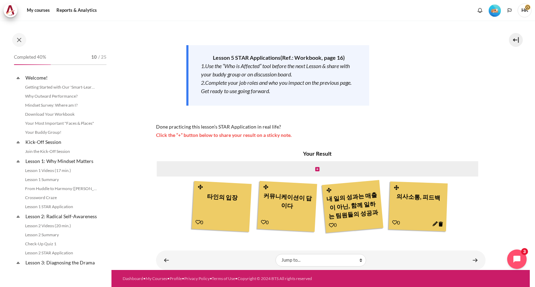
scroll to position [265, 0]
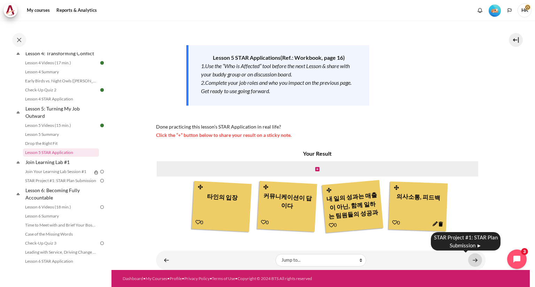
click at [470, 260] on link "Content" at bounding box center [475, 261] width 14 height 14
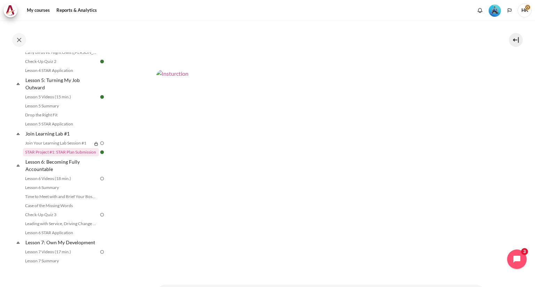
scroll to position [286, 0]
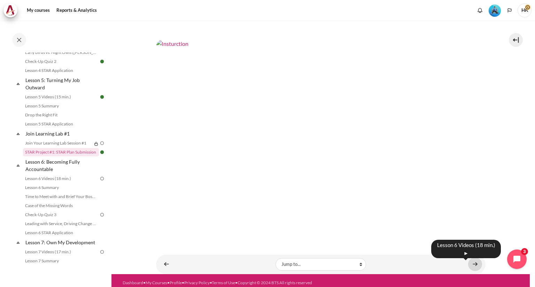
click at [472, 258] on link "Content" at bounding box center [475, 265] width 14 height 14
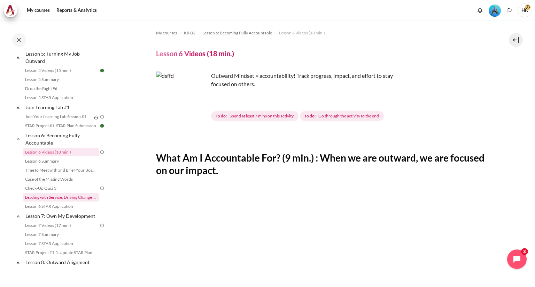
scroll to position [285, 0]
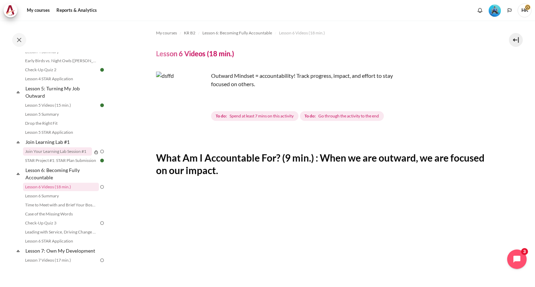
click at [65, 156] on link "Join Your Learning Lab Session #1" at bounding box center [57, 152] width 69 height 8
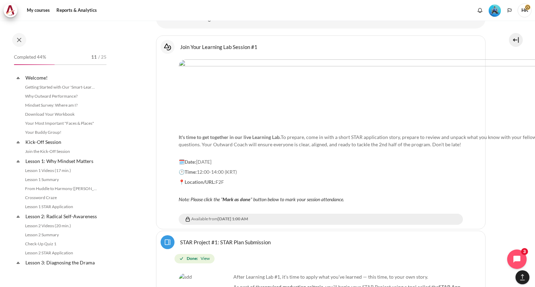
scroll to position [284, 0]
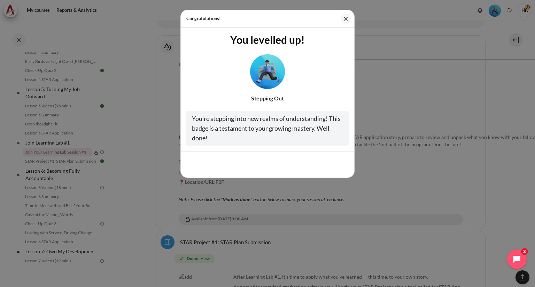
click at [265, 75] on img "Level #3" at bounding box center [267, 71] width 35 height 35
click at [343, 19] on button "Close" at bounding box center [345, 19] width 10 height 10
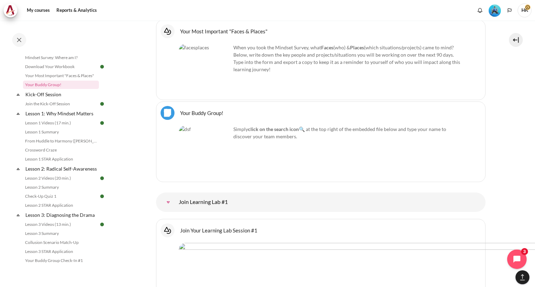
scroll to position [594, 0]
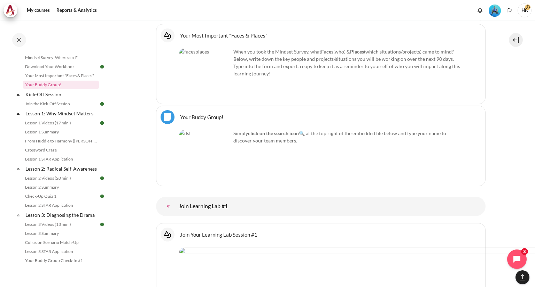
drag, startPoint x: 239, startPoint y: 119, endPoint x: 346, endPoint y: 141, distance: 109.0
click at [346, 141] on div "Simply click on the search icon 🔍 at the top right of the embedded file below a…" at bounding box center [321, 156] width 284 height 52
click at [345, 141] on div "Simply click on the search icon 🔍 at the top right of the embedded file below a…" at bounding box center [321, 156] width 284 height 52
